Goal: Check status: Check status

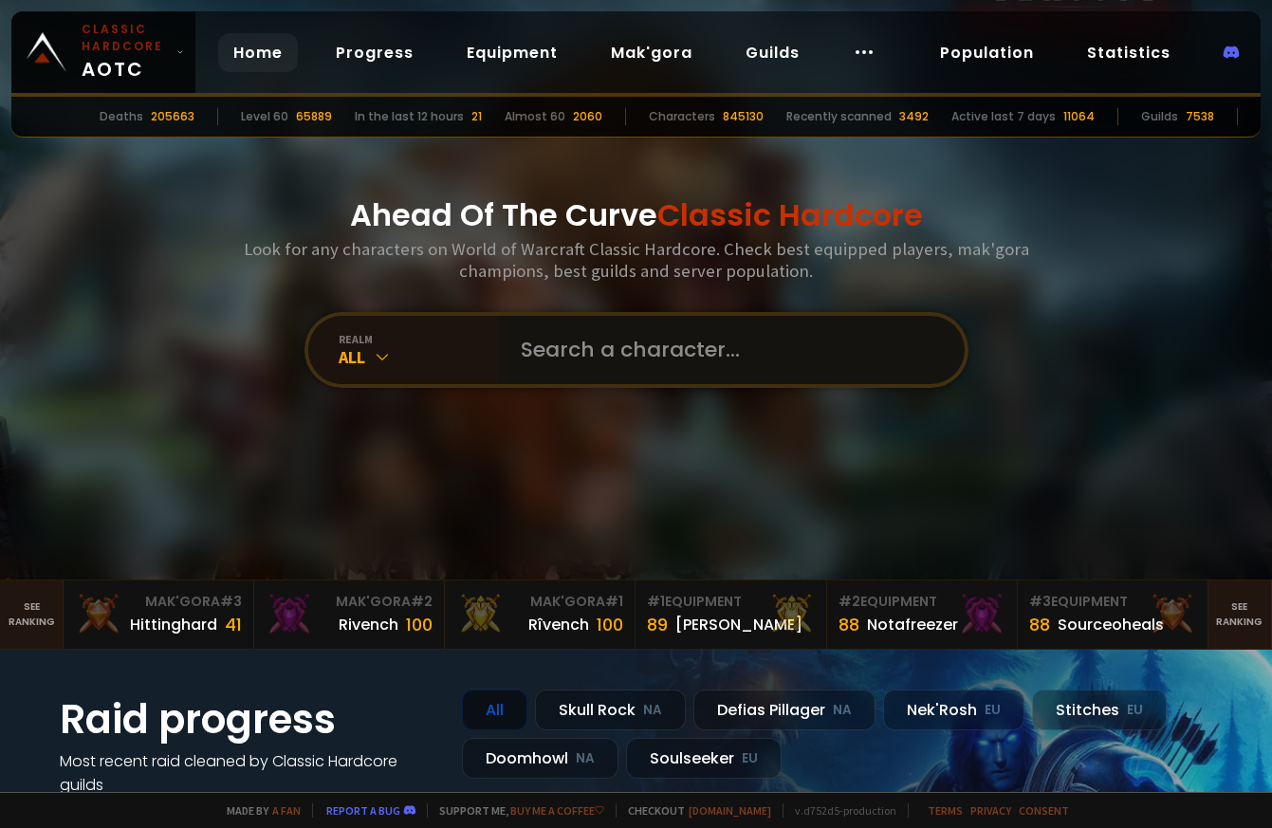
click at [659, 370] on input "text" at bounding box center [725, 350] width 432 height 68
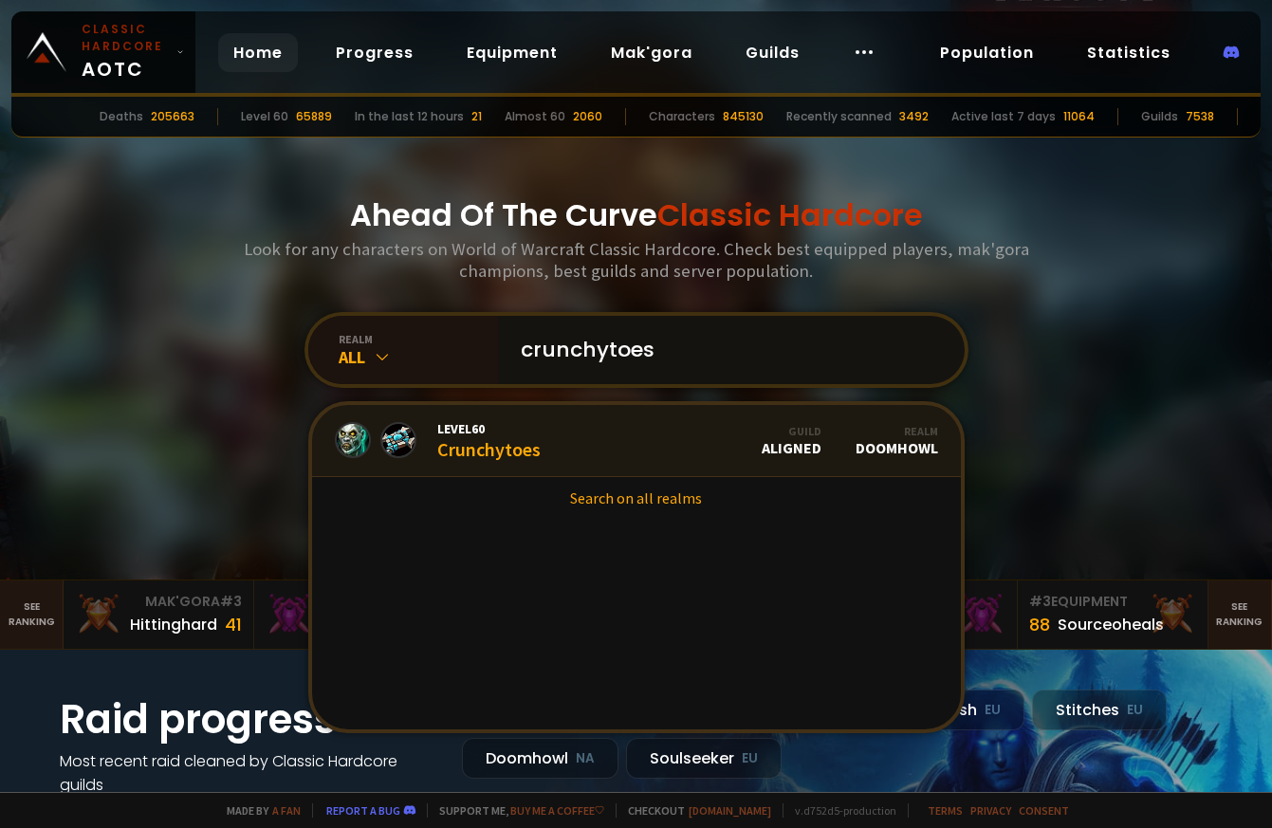
type input "crunchytoes"
click at [690, 444] on link "Level 60 Crunchytoes Guild Aligned Realm Doomhowl" at bounding box center [636, 441] width 649 height 72
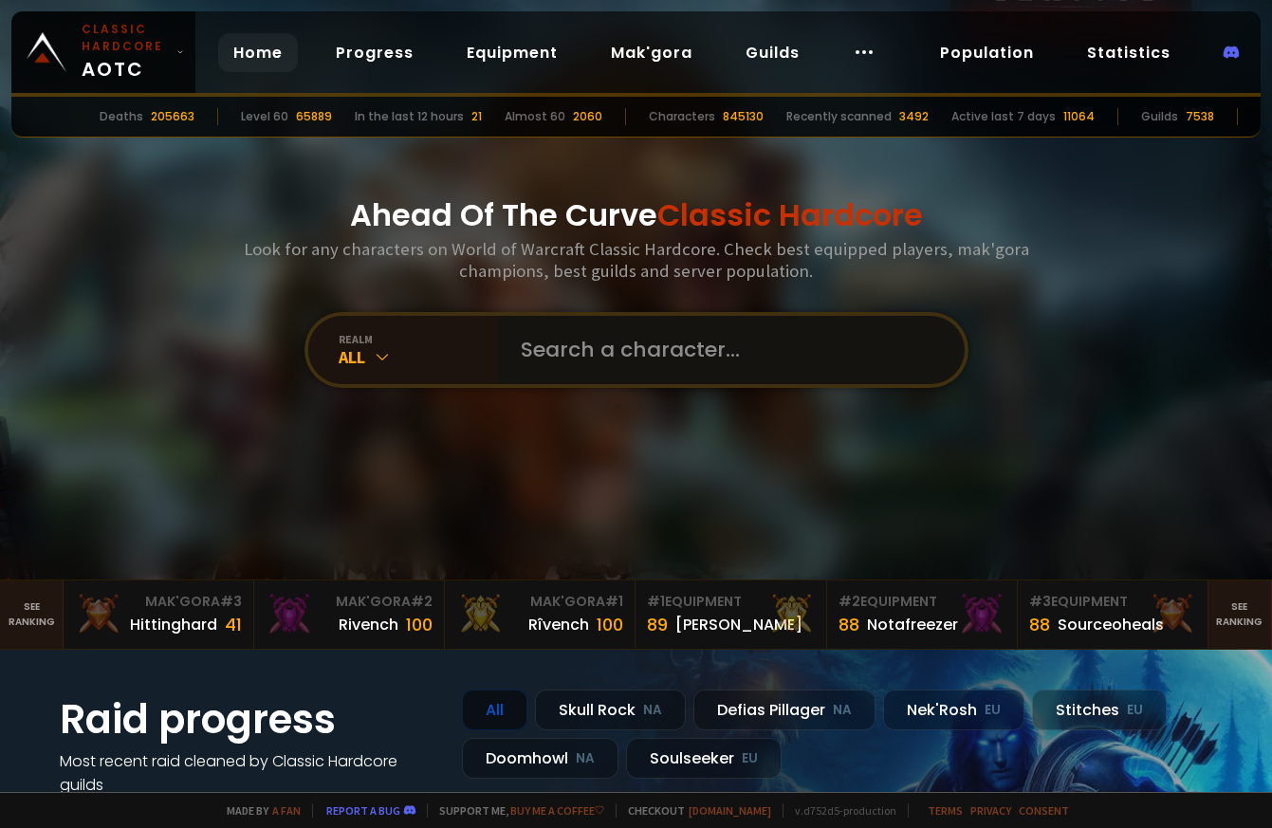
drag, startPoint x: 666, startPoint y: 334, endPoint x: 693, endPoint y: 359, distance: 37.6
click at [666, 333] on input "text" at bounding box center [725, 350] width 432 height 68
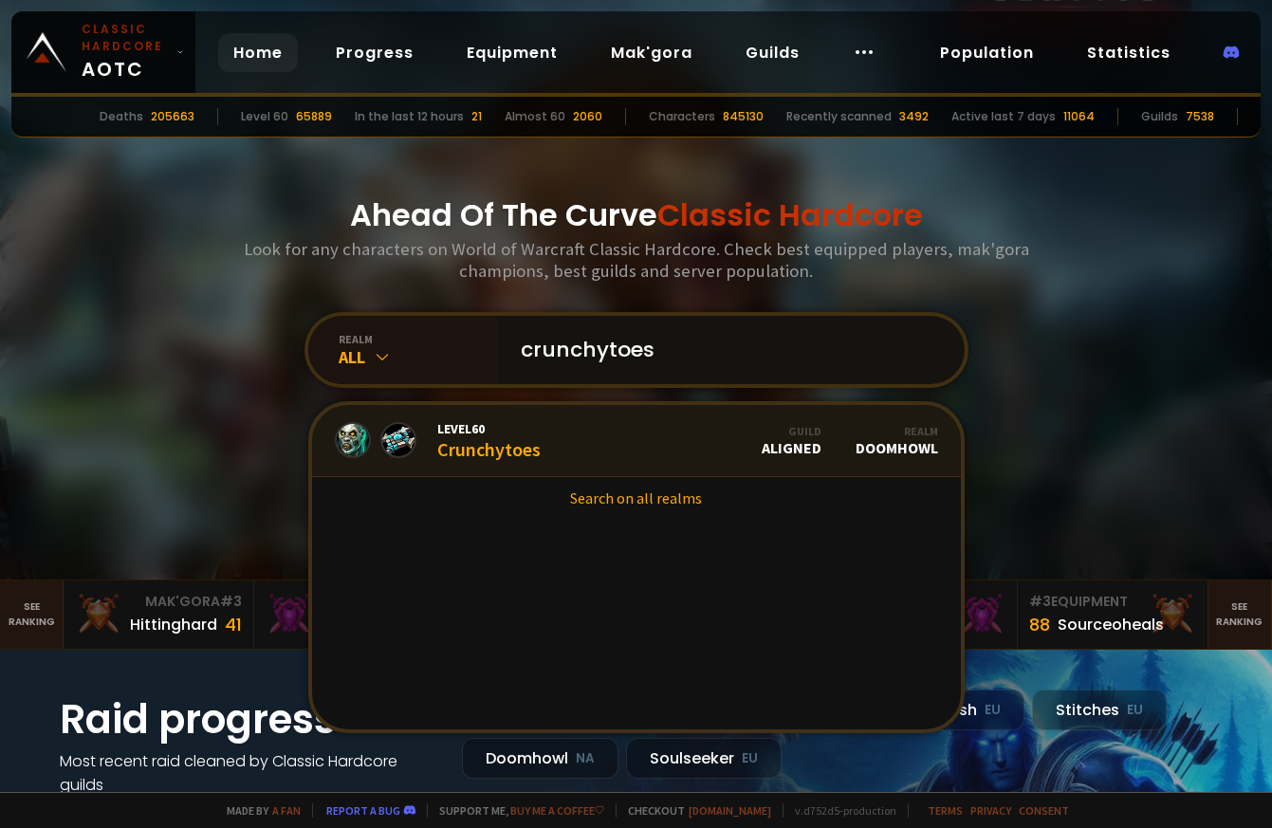
type input "crunchytoes"
click at [629, 444] on link "Level 60 Crunchytoes Guild Aligned Realm Doomhowl" at bounding box center [636, 441] width 649 height 72
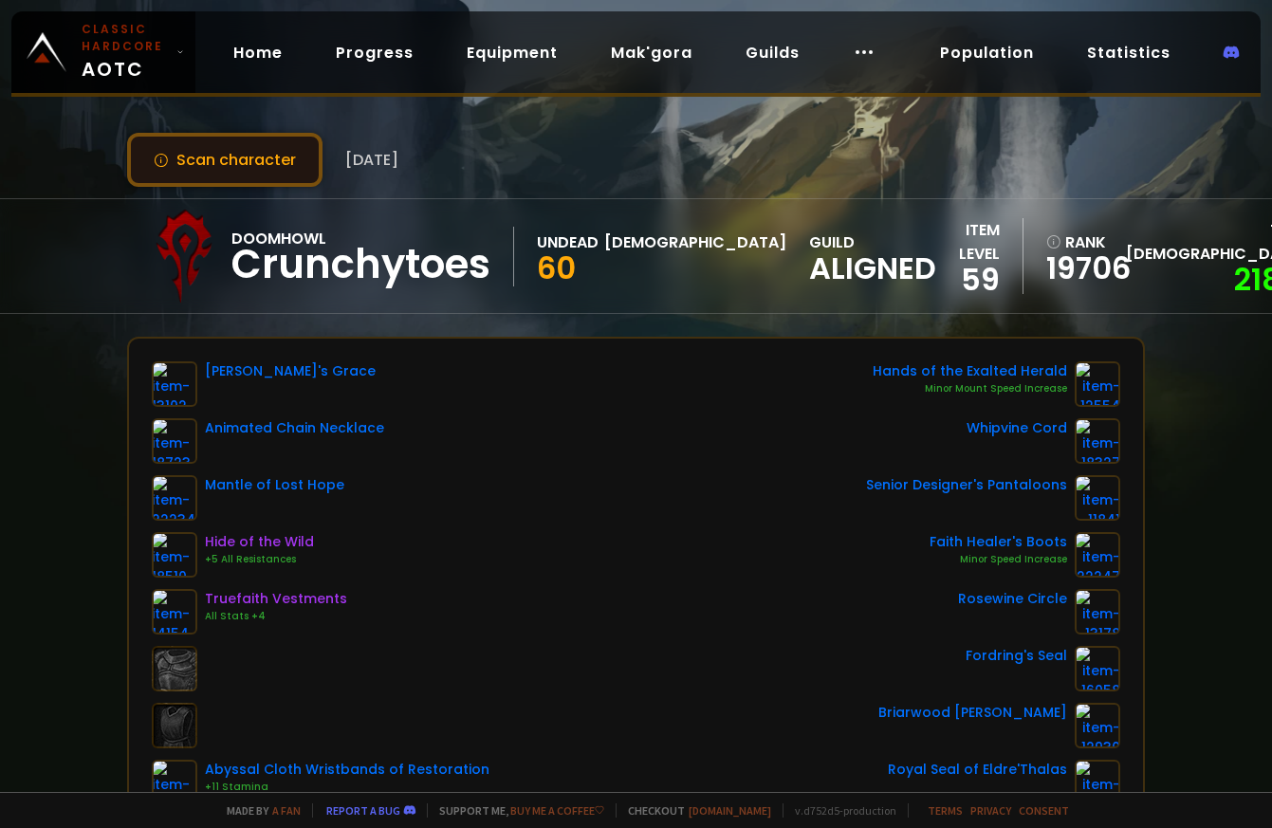
click at [193, 151] on button "Scan character" at bounding box center [224, 160] width 195 height 54
click at [523, 172] on div "Scan character [DATE]" at bounding box center [635, 160] width 1017 height 54
click at [518, 170] on div "Scan character [DATE]" at bounding box center [635, 160] width 1017 height 54
